Goal: Find specific page/section

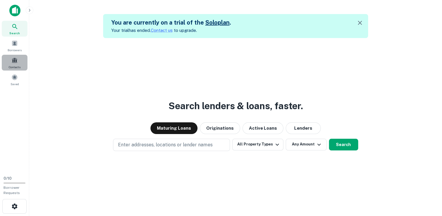
click at [18, 60] on div "Contacts" at bounding box center [15, 63] width 26 height 16
